Goal: Information Seeking & Learning: Learn about a topic

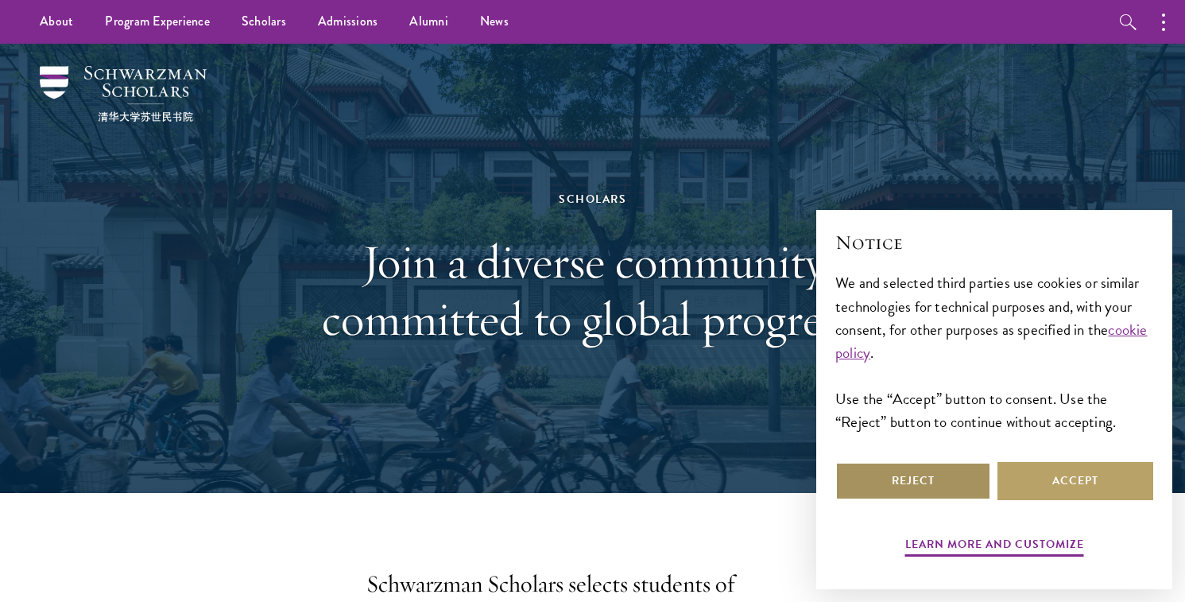
click at [978, 479] on button "Reject" at bounding box center [913, 481] width 156 height 38
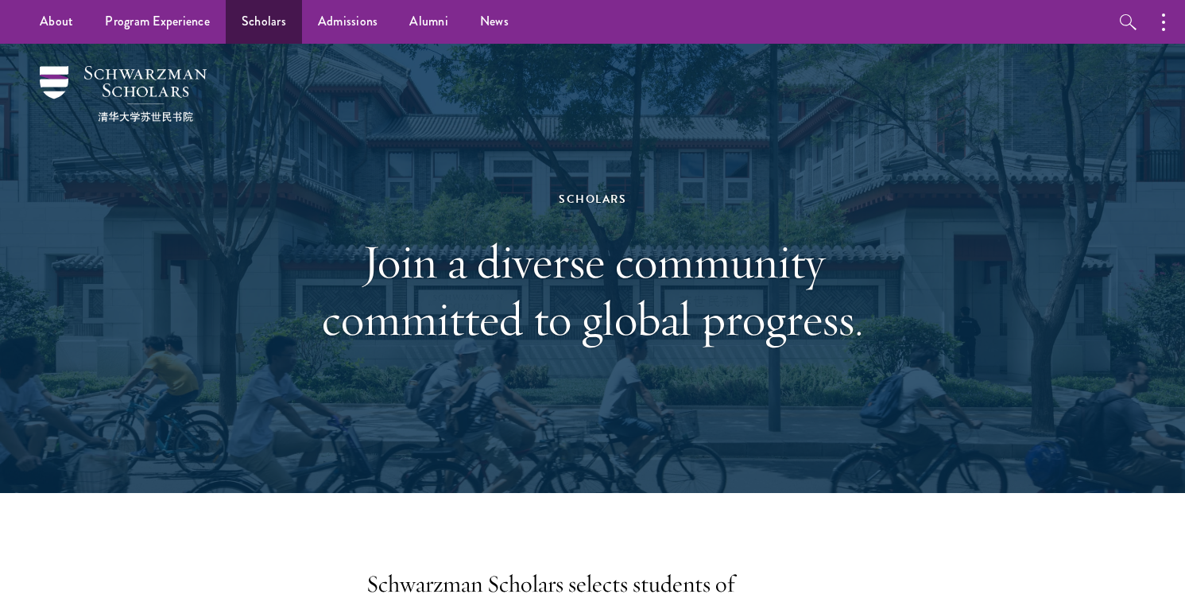
click at [271, 21] on link "Scholars" at bounding box center [264, 22] width 76 height 44
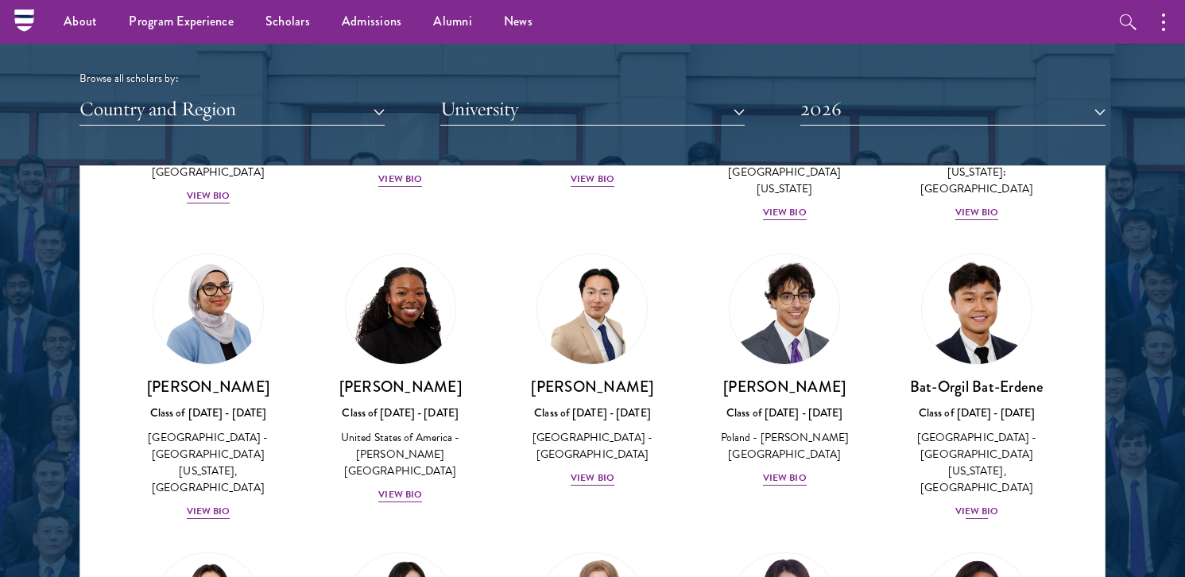
scroll to position [3897, 0]
